Goal: Information Seeking & Learning: Stay updated

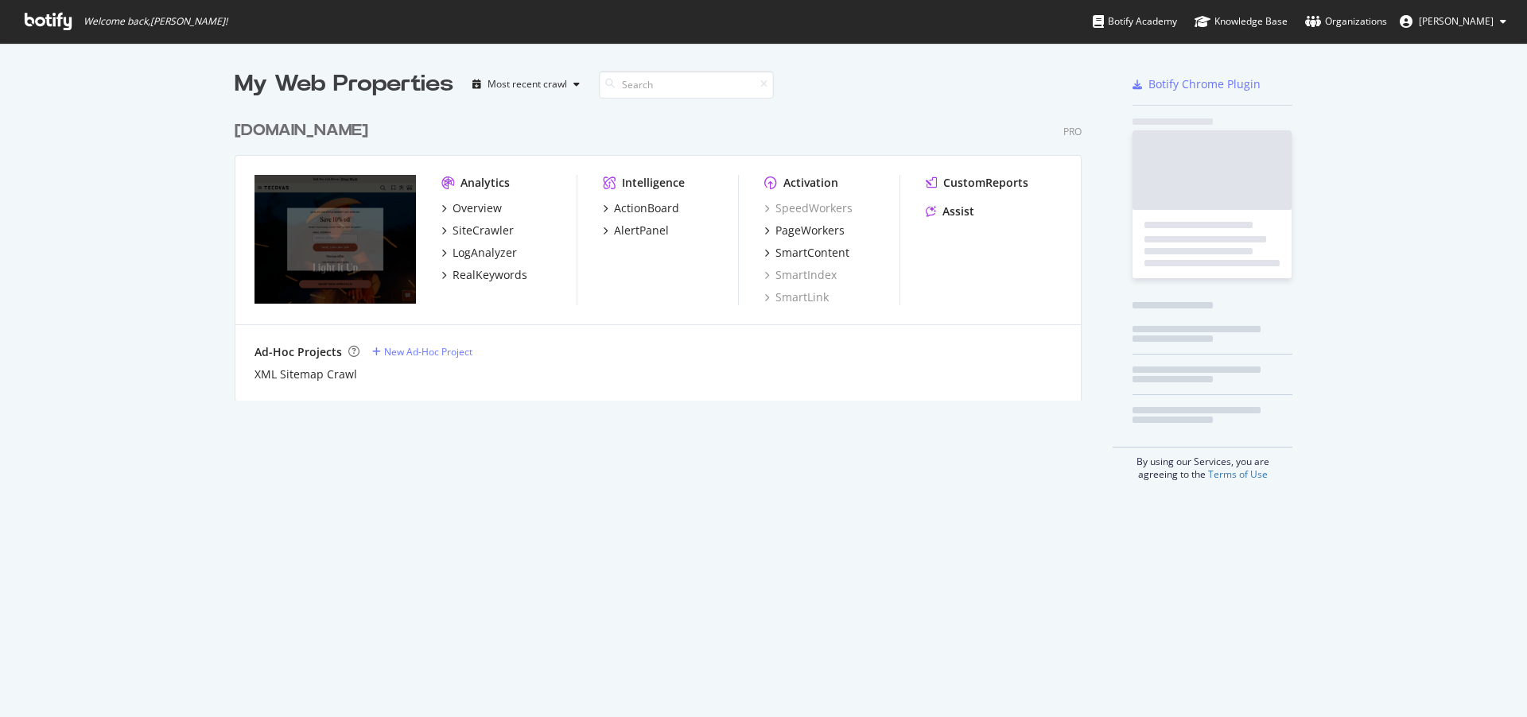
scroll to position [289, 848]
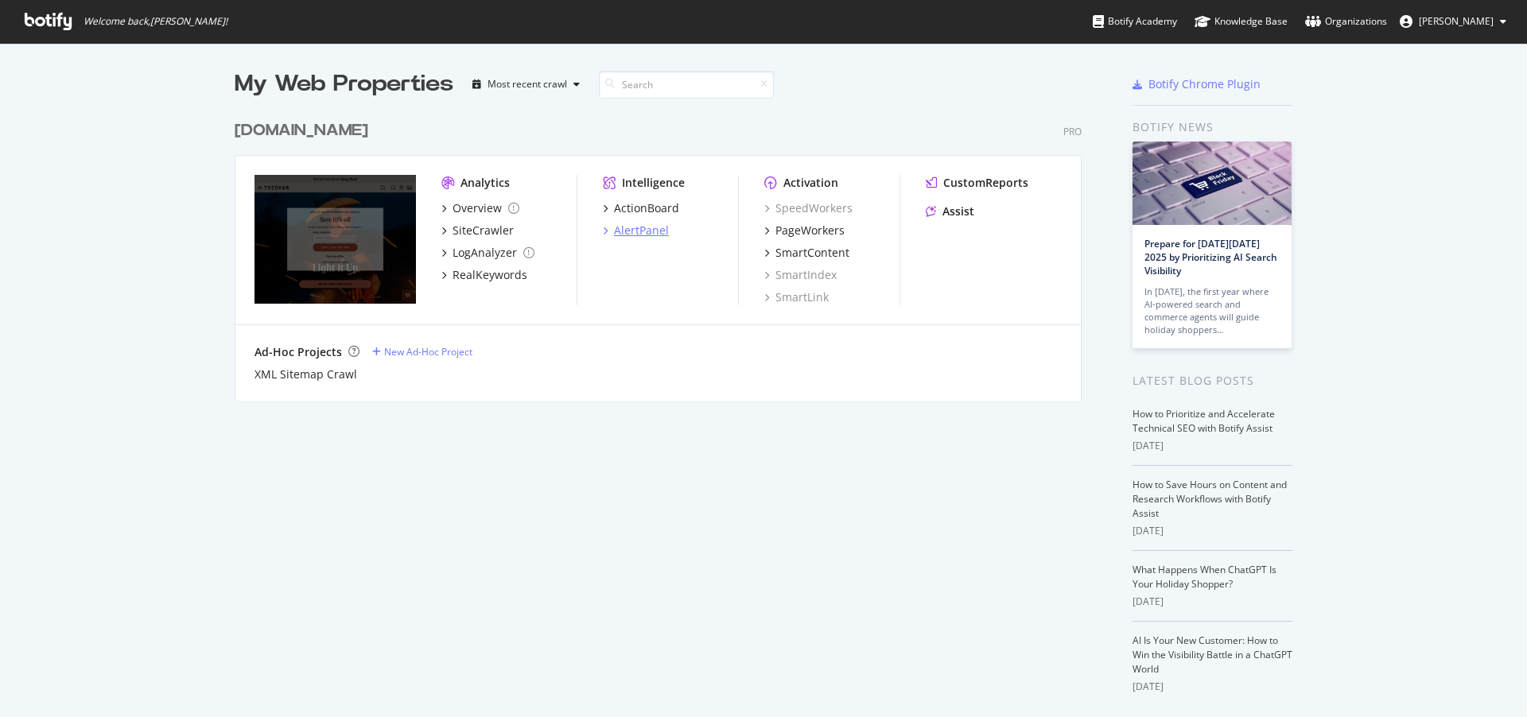
click at [614, 235] on div "AlertPanel" at bounding box center [641, 231] width 55 height 16
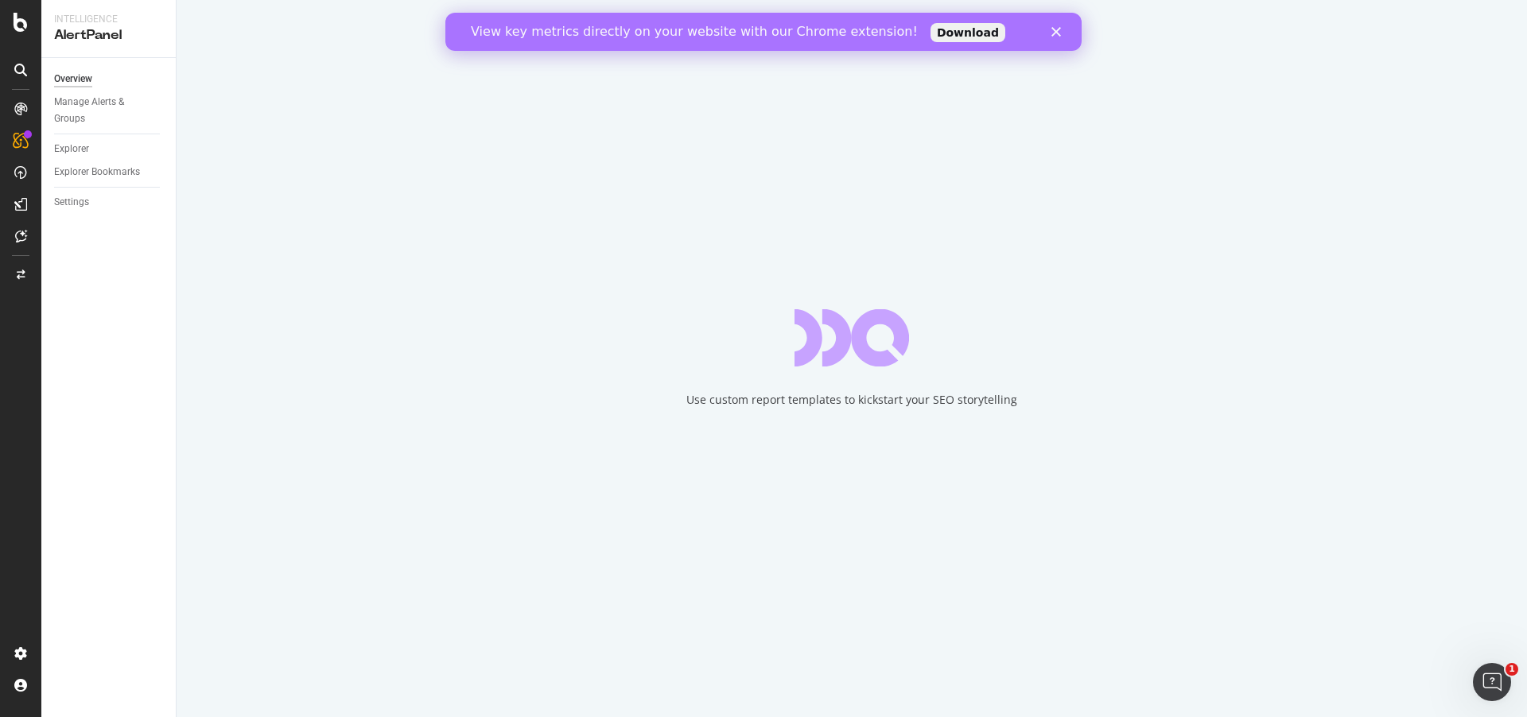
click at [1062, 35] on div "Close" at bounding box center [1059, 32] width 16 height 10
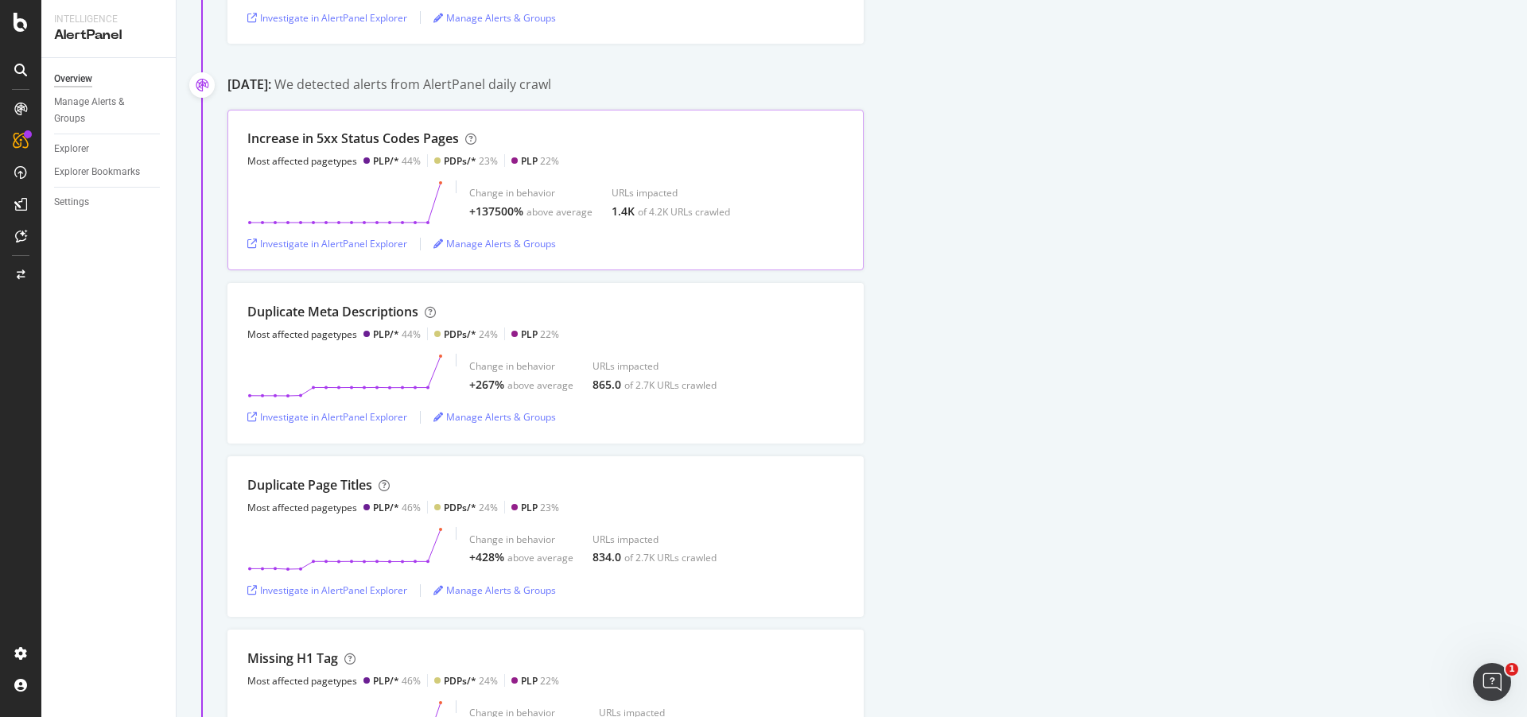
scroll to position [288, 0]
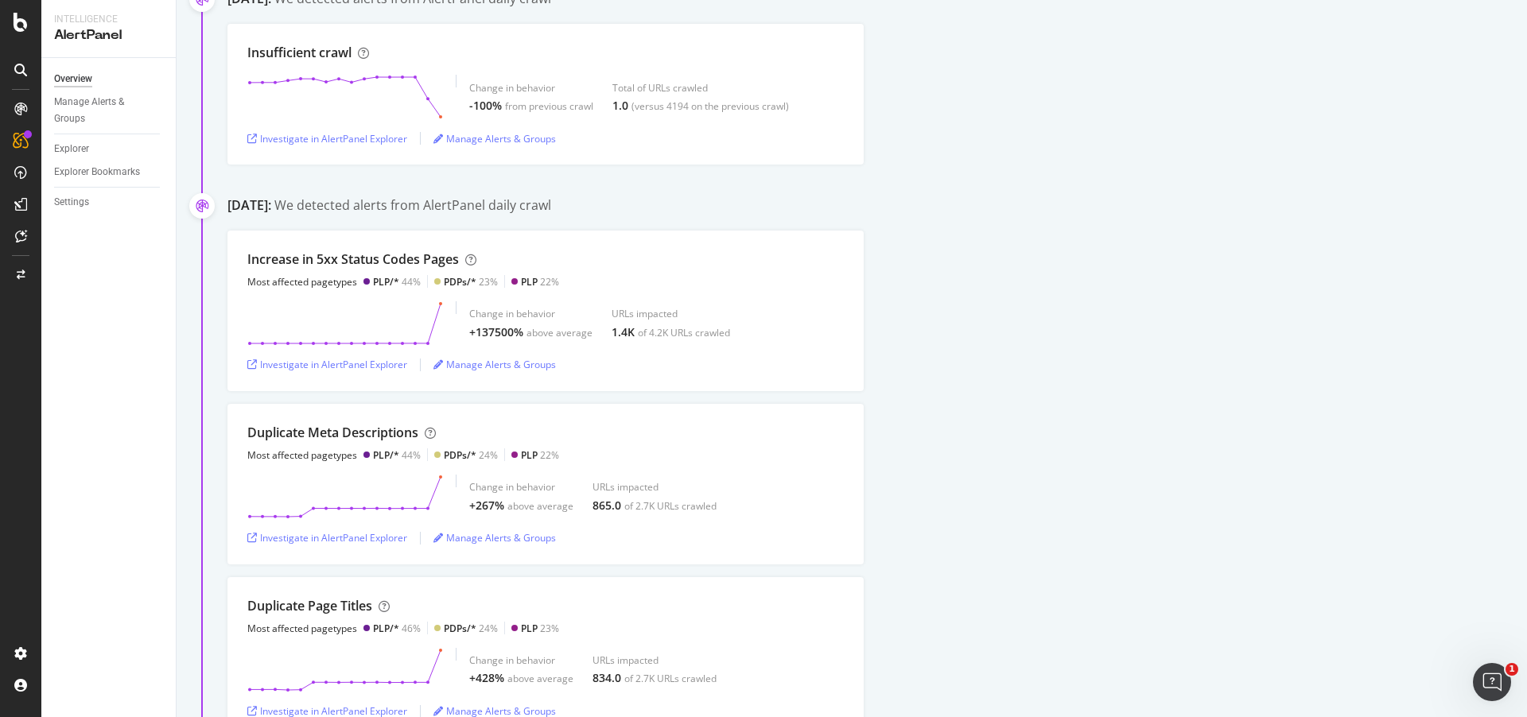
drag, startPoint x: 1257, startPoint y: 248, endPoint x: 1193, endPoint y: 280, distance: 71.8
click at [1257, 248] on div "Increase in 5xx Status Codes Pages Most affected pagetypes PLP/* 44% PDPs/* 23%…" at bounding box center [876, 311] width 1299 height 161
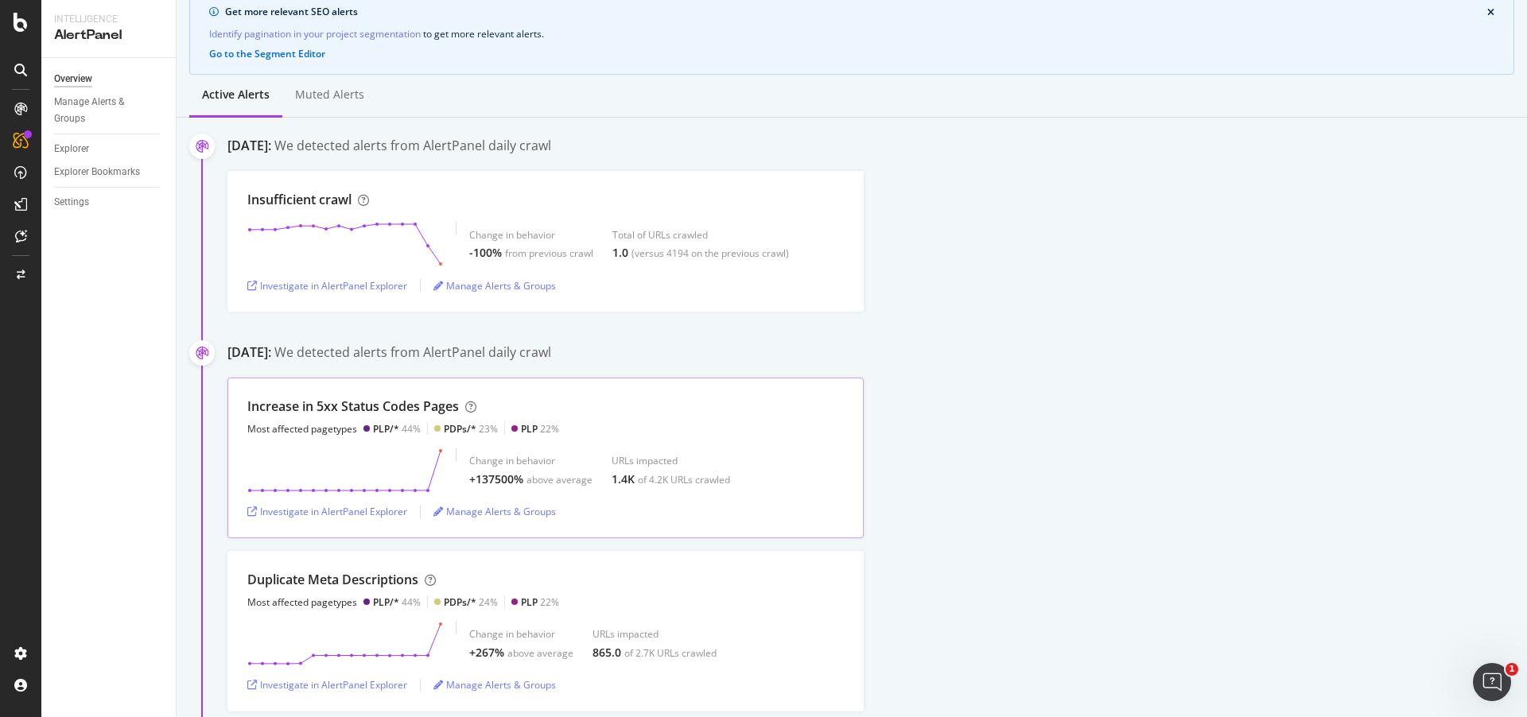
scroll to position [315, 0]
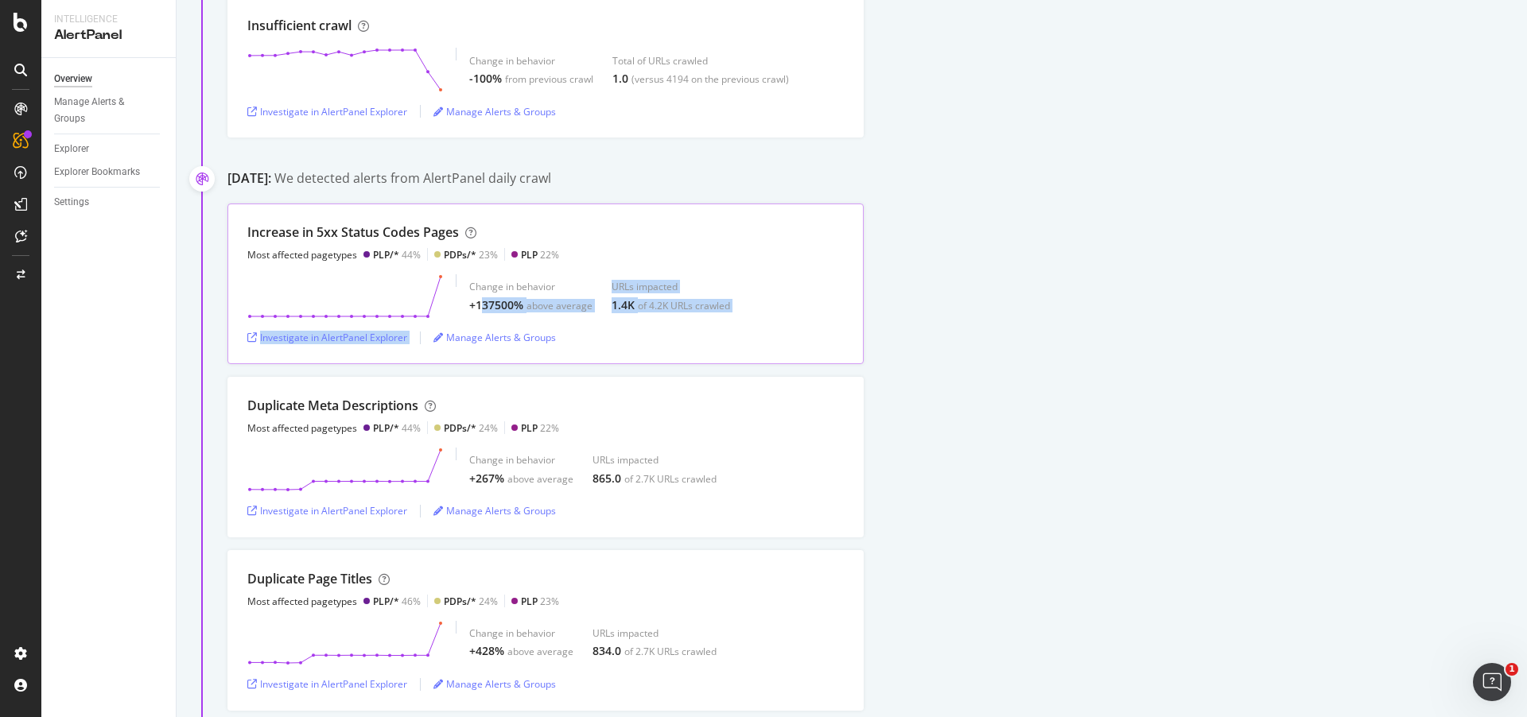
drag, startPoint x: 483, startPoint y: 304, endPoint x: 700, endPoint y: 321, distance: 217.8
click at [598, 320] on div "Increase in 5xx Status Codes Pages Most affected pagetypes PLP/* 44% PDPs/* 23%…" at bounding box center [545, 284] width 636 height 161
click at [1027, 380] on div "Duplicate Meta Descriptions Most affected pagetypes PLP/* 44% PDPs/* 24% PLP 22…" at bounding box center [876, 457] width 1299 height 161
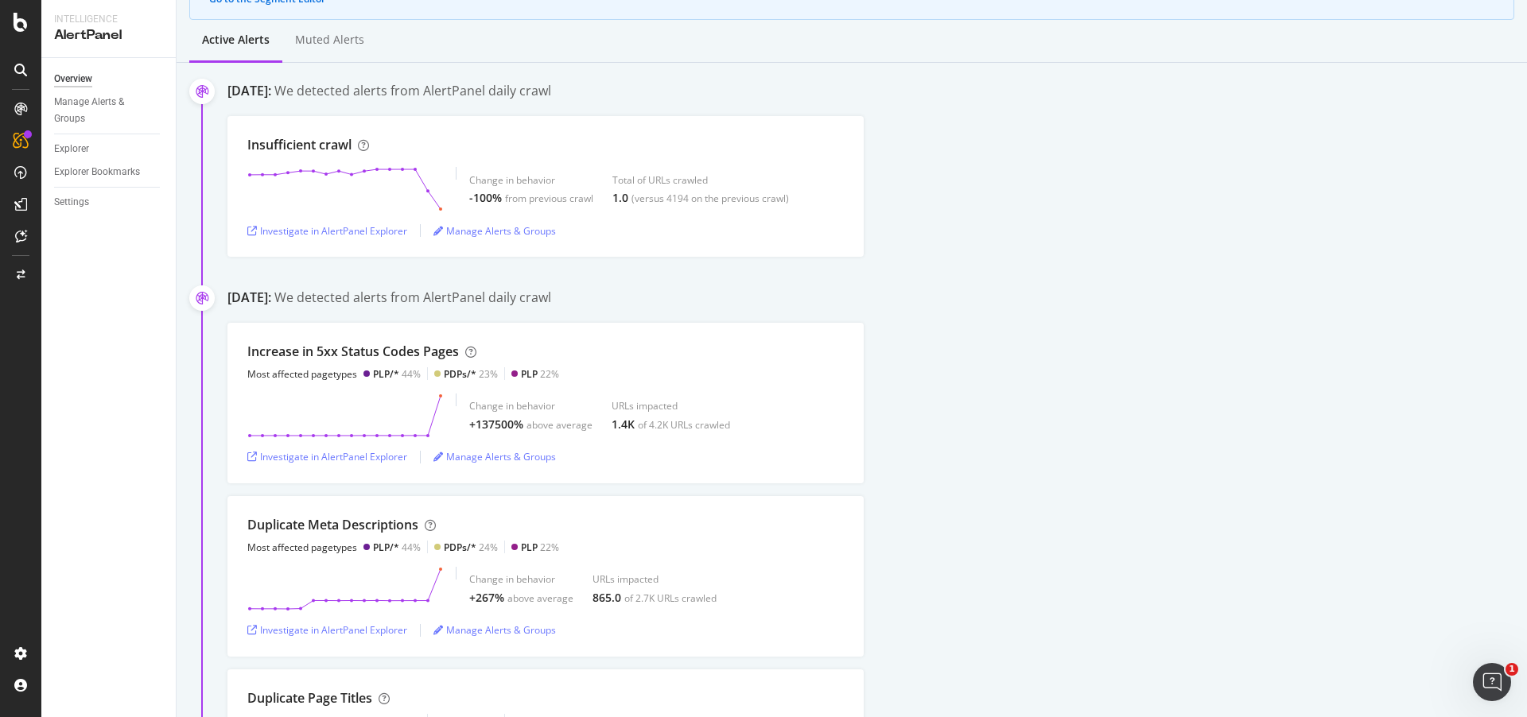
scroll to position [0, 0]
